Goal: Task Accomplishment & Management: Use online tool/utility

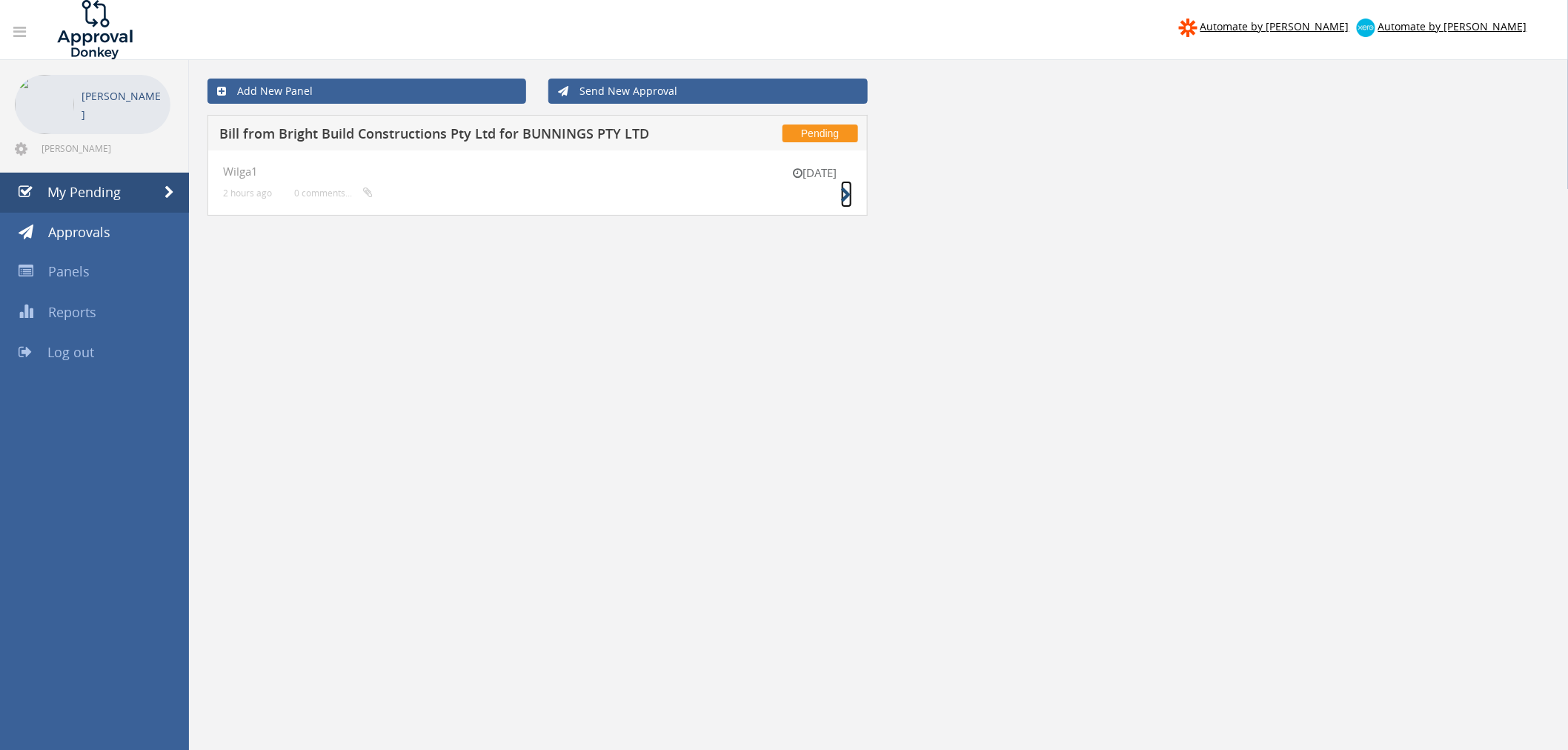
click at [847, 190] on icon at bounding box center [846, 196] width 11 height 15
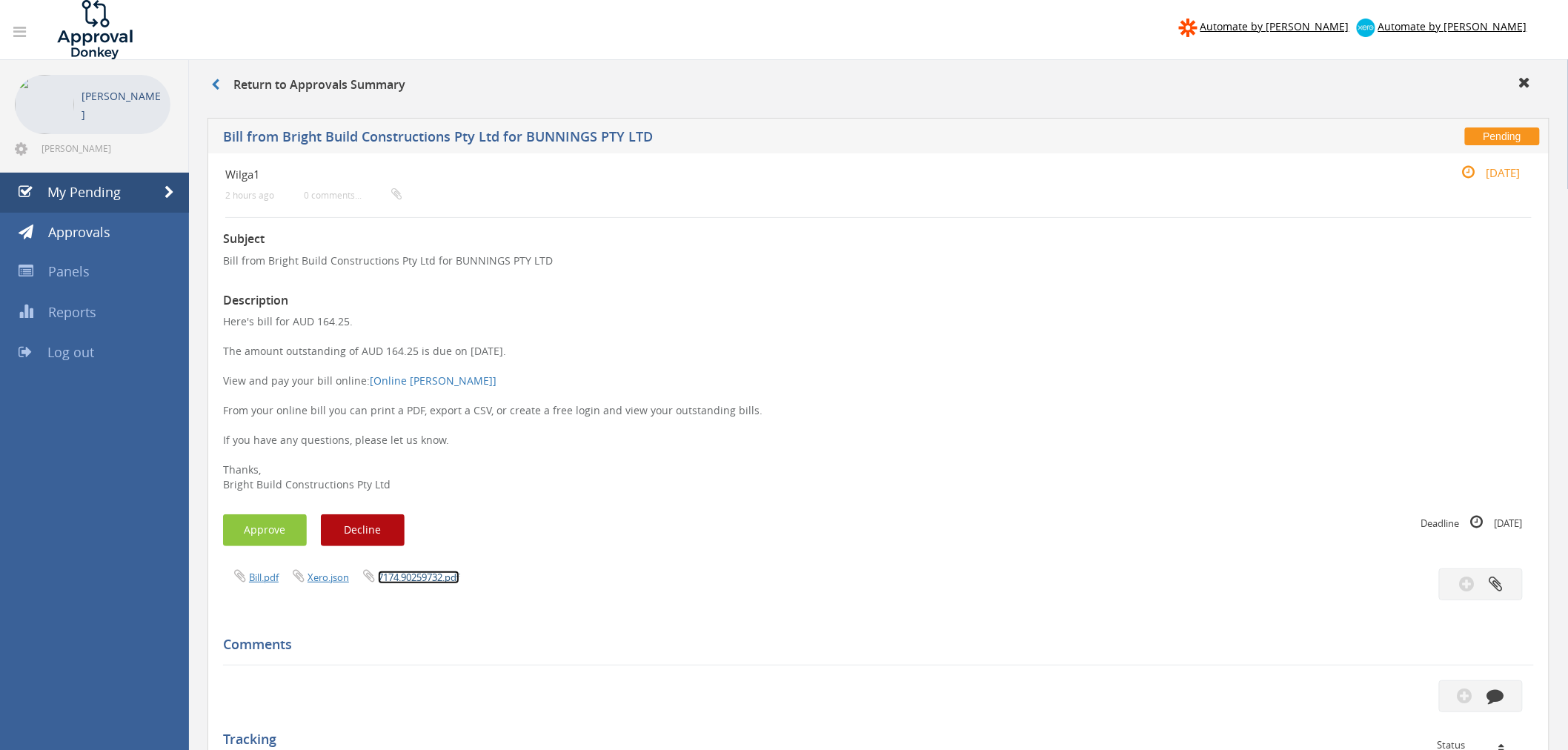
click at [425, 582] on link "7174.90259732.pdf" at bounding box center [419, 577] width 82 height 14
click at [263, 531] on button "Approve" at bounding box center [264, 530] width 84 height 31
